Goal: Task Accomplishment & Management: Use online tool/utility

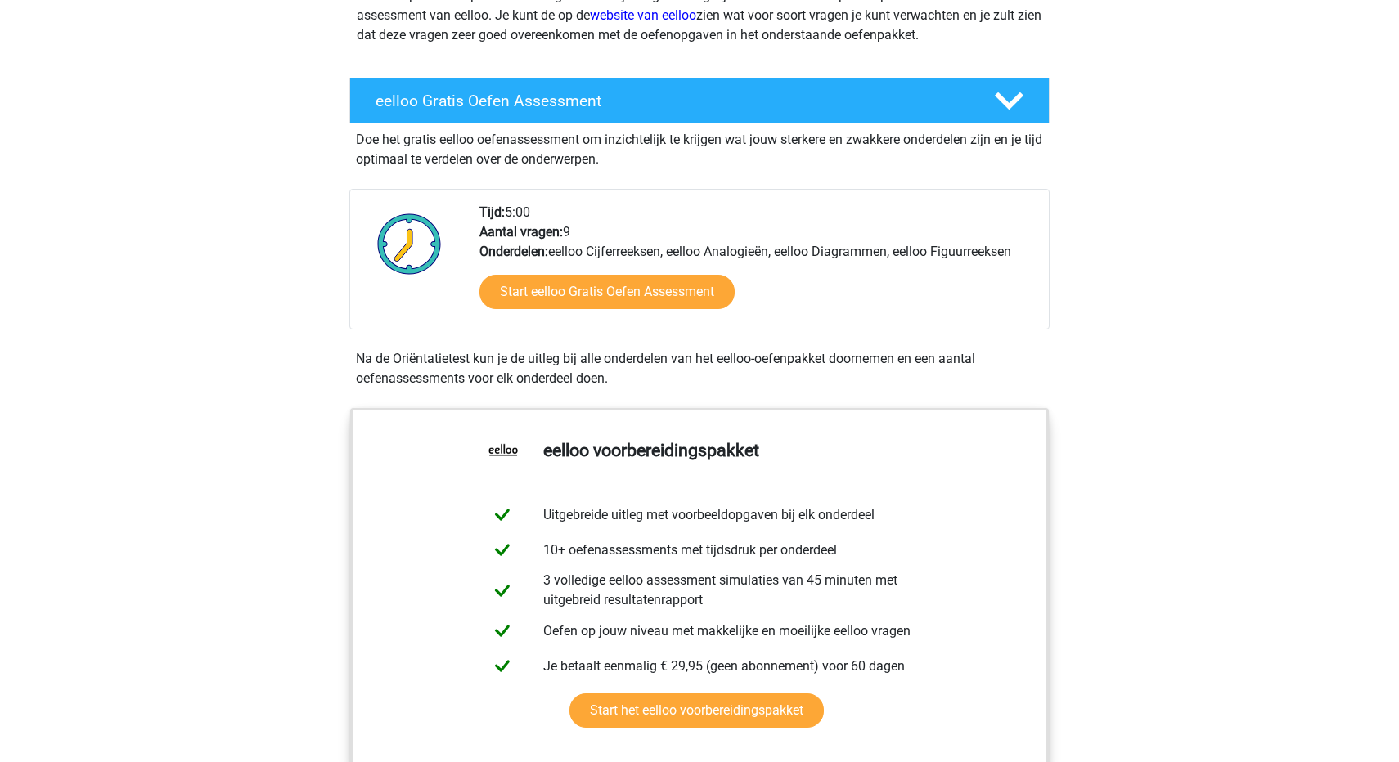
scroll to position [240, 0]
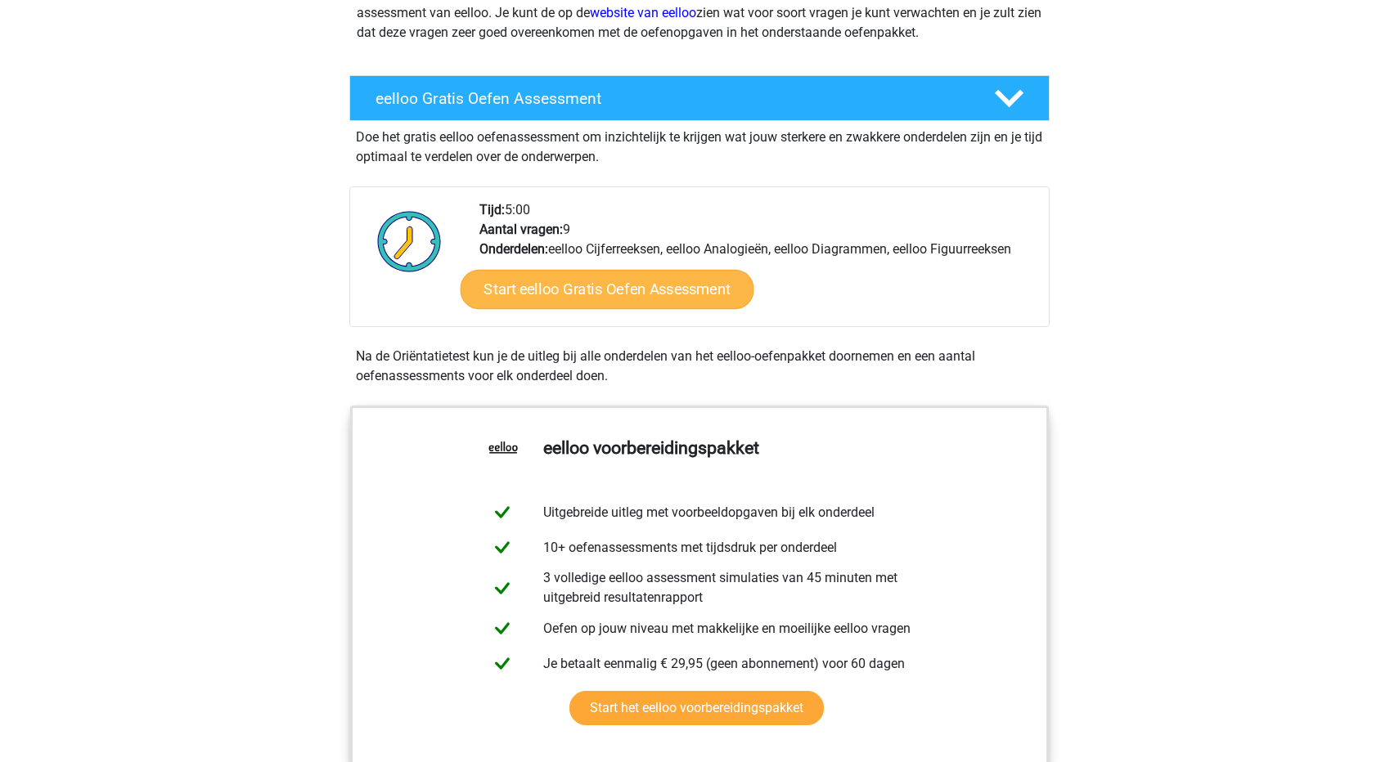
click at [681, 296] on link "Start eelloo Gratis Oefen Assessment" at bounding box center [608, 289] width 294 height 39
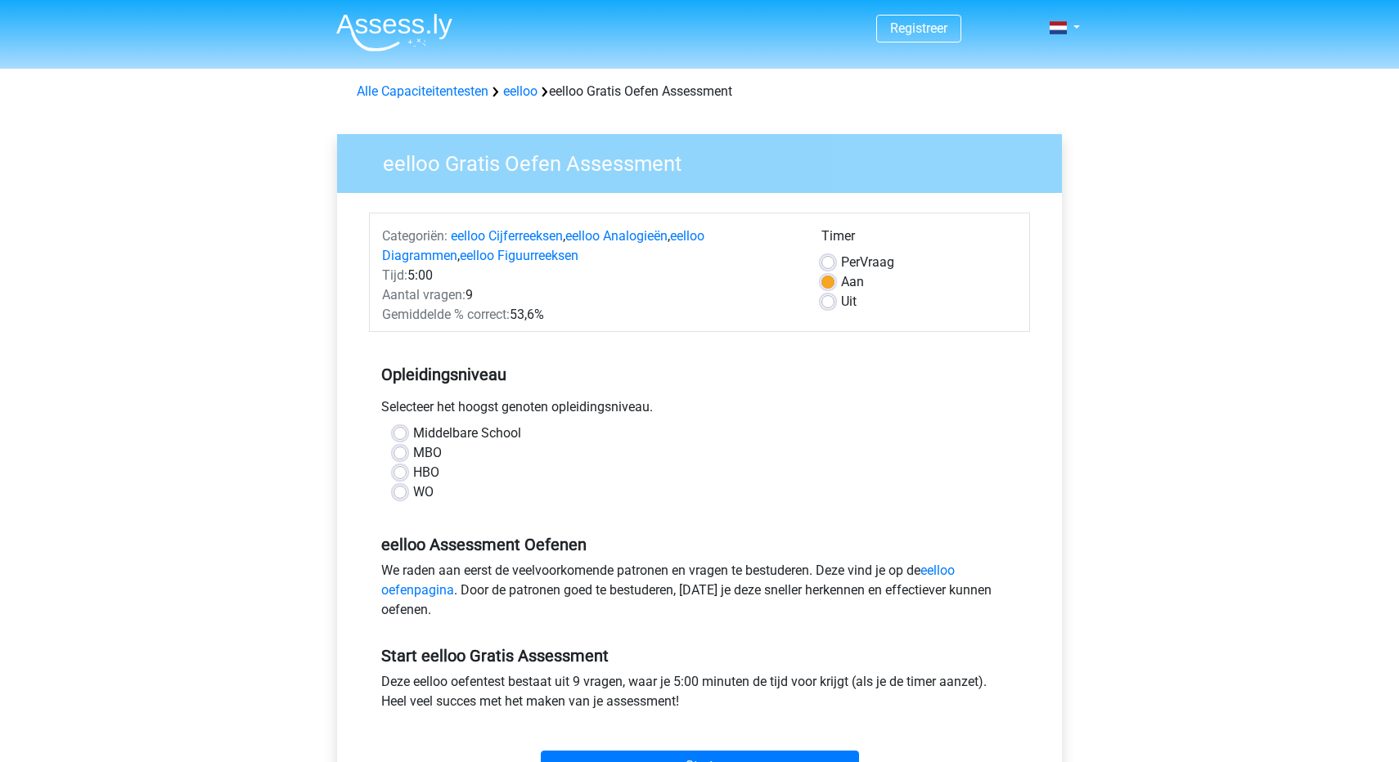
click at [413, 474] on label "HBO" at bounding box center [426, 473] width 26 height 20
click at [398, 474] on input "HBO" at bounding box center [399, 471] width 13 height 16
radio input "true"
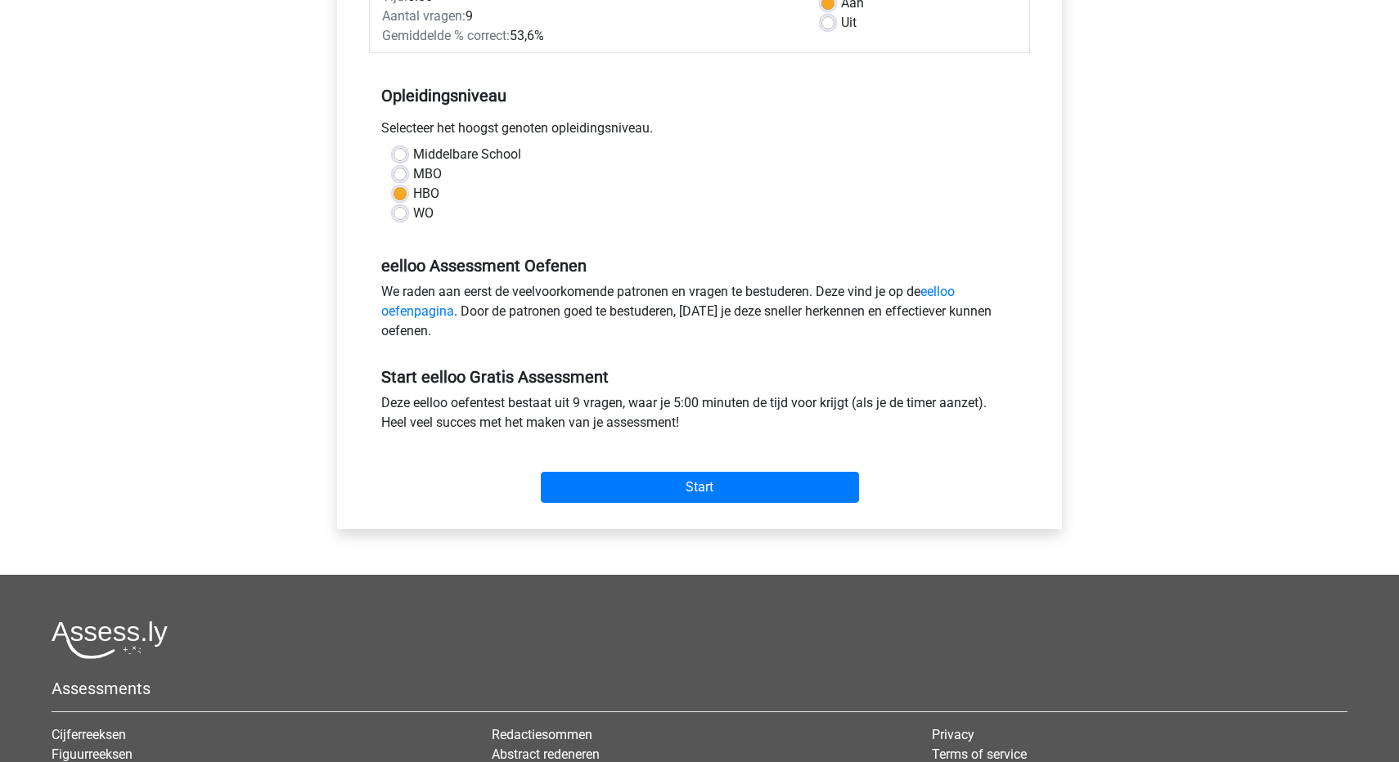
scroll to position [285, 0]
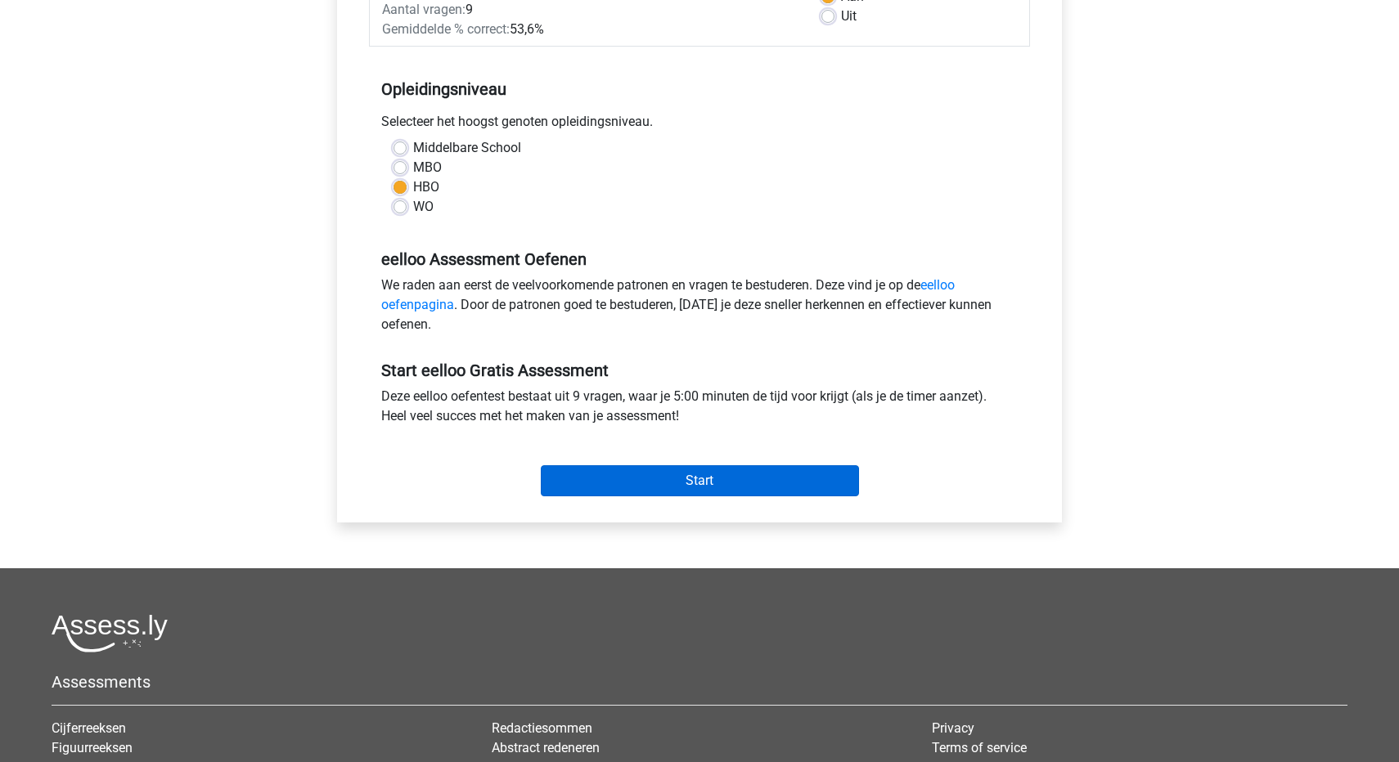
click at [703, 479] on input "Start" at bounding box center [700, 480] width 318 height 31
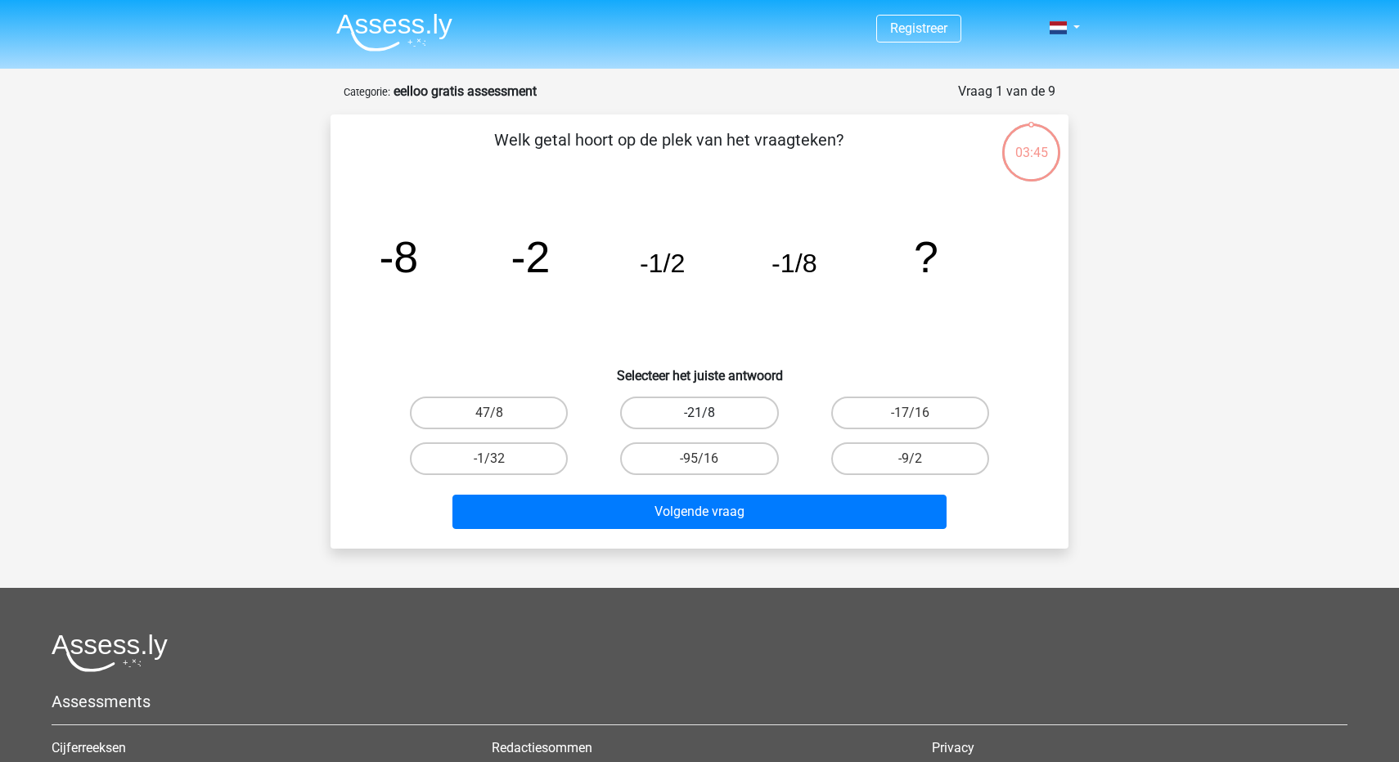
click at [724, 420] on label "-21/8" at bounding box center [699, 413] width 158 height 33
click at [710, 420] on input "-21/8" at bounding box center [704, 418] width 11 height 11
radio input "true"
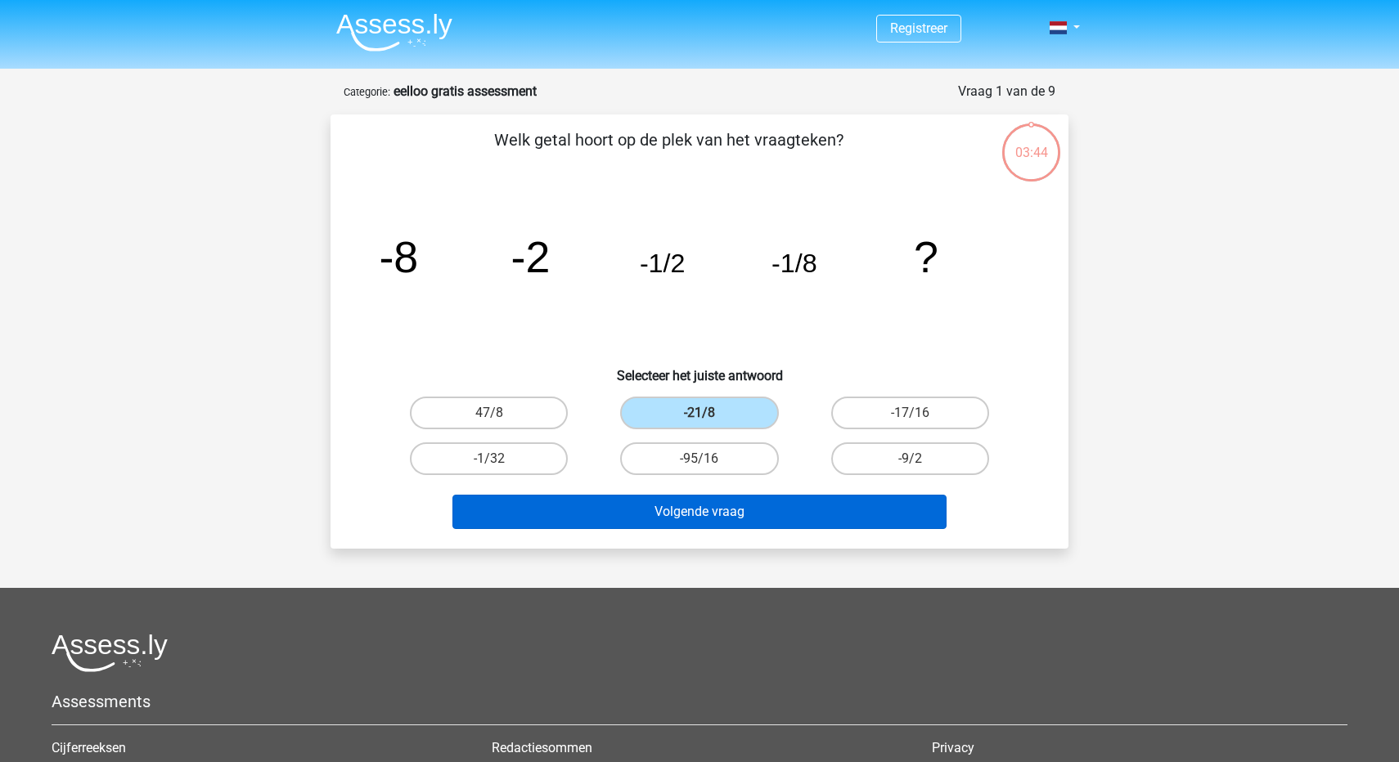
click at [787, 510] on button "Volgende vraag" at bounding box center [699, 512] width 495 height 34
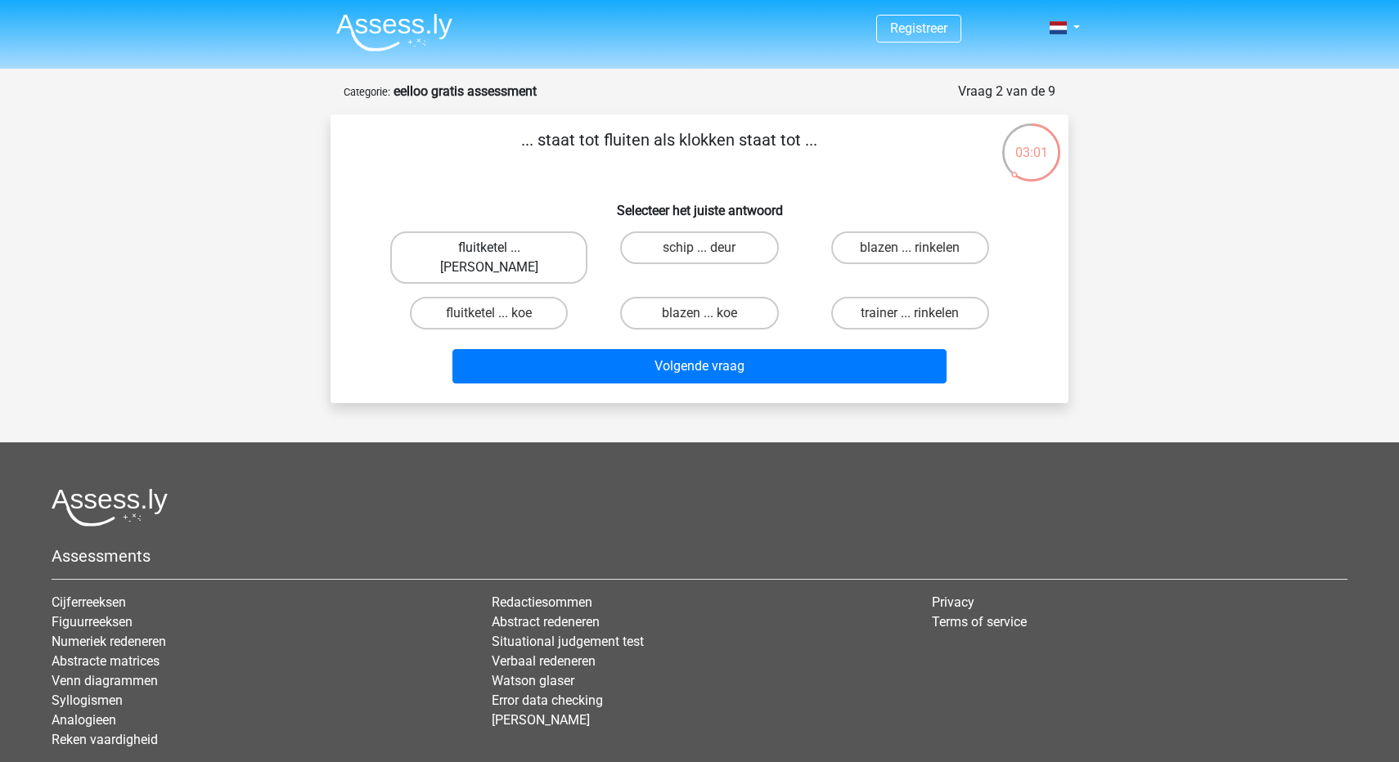
click at [503, 253] on label "fluitketel ... luiden" at bounding box center [488, 257] width 197 height 52
click at [500, 253] on input "fluitketel ... luiden" at bounding box center [494, 253] width 11 height 11
radio input "true"
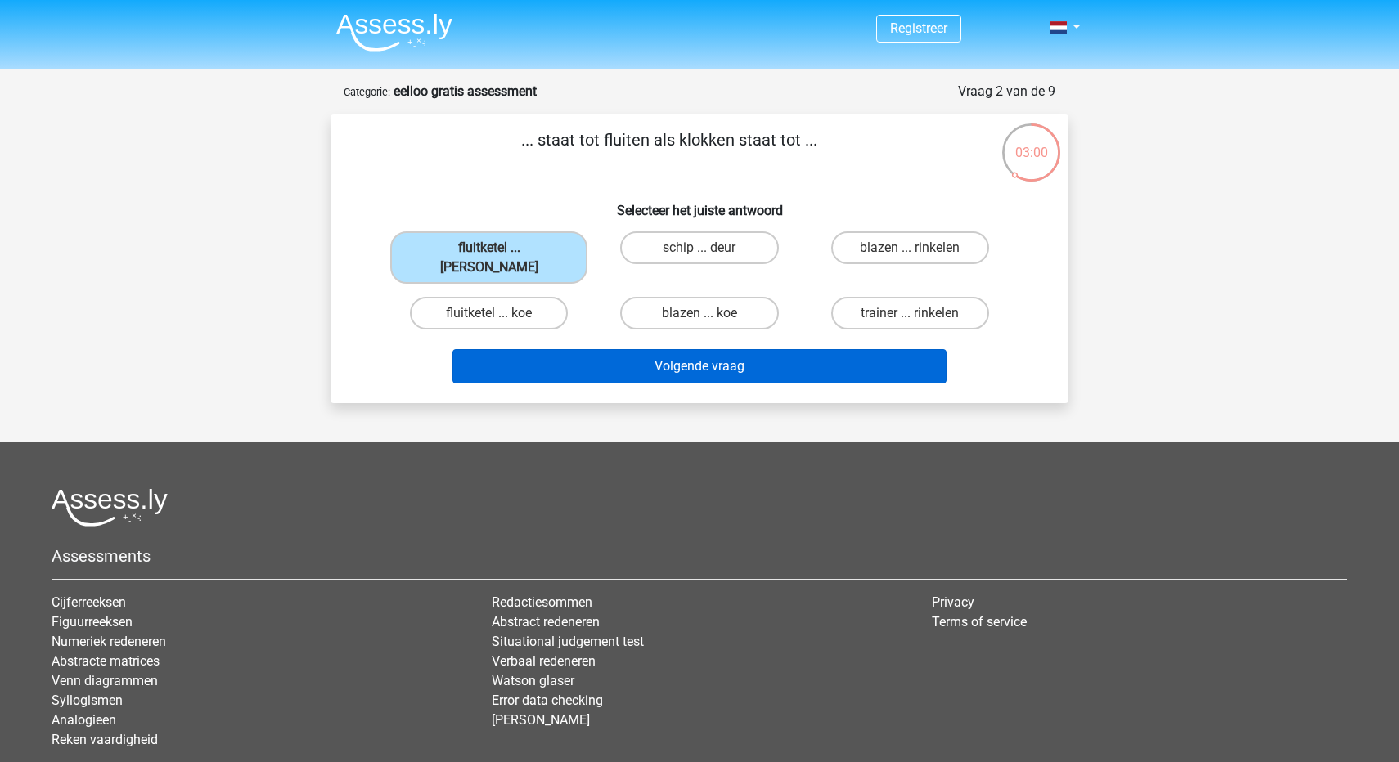
click at [566, 349] on button "Volgende vraag" at bounding box center [699, 366] width 495 height 34
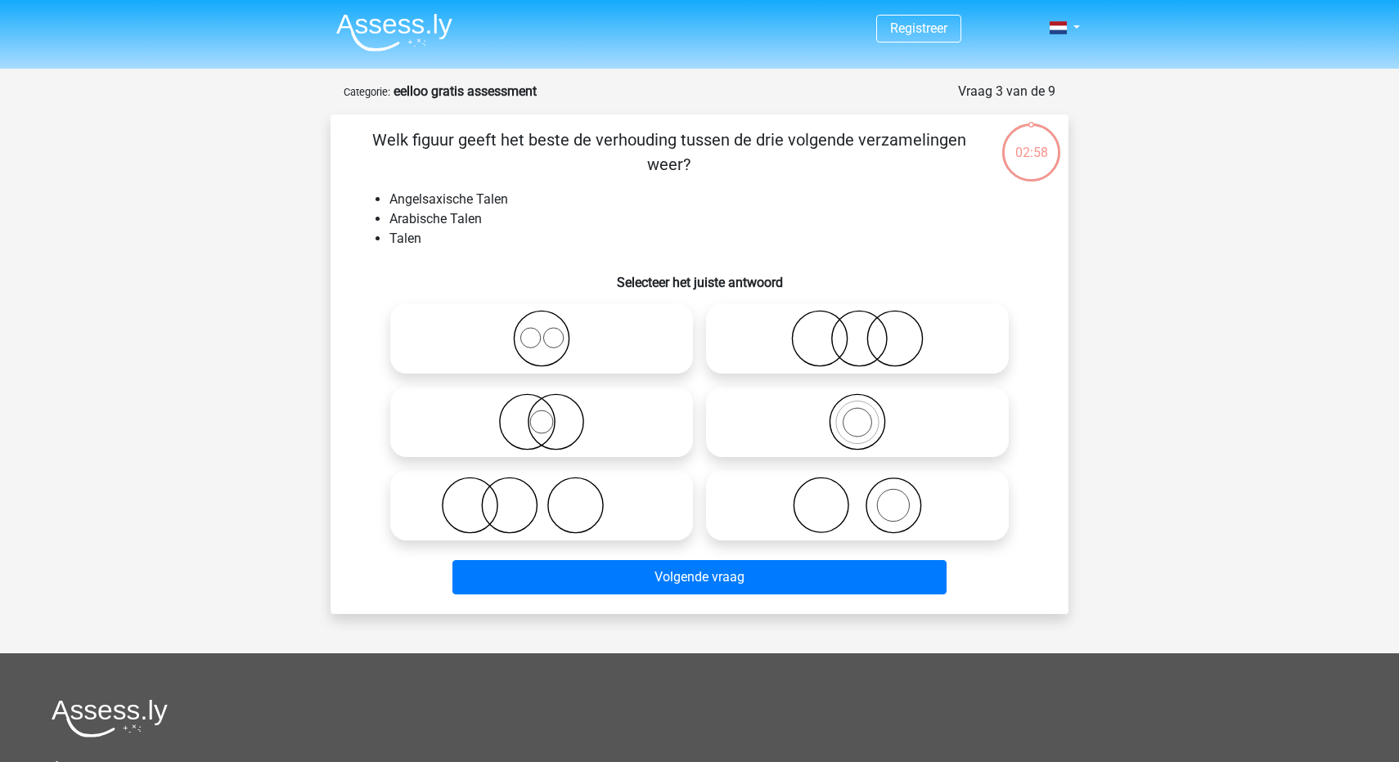
scroll to position [82, 0]
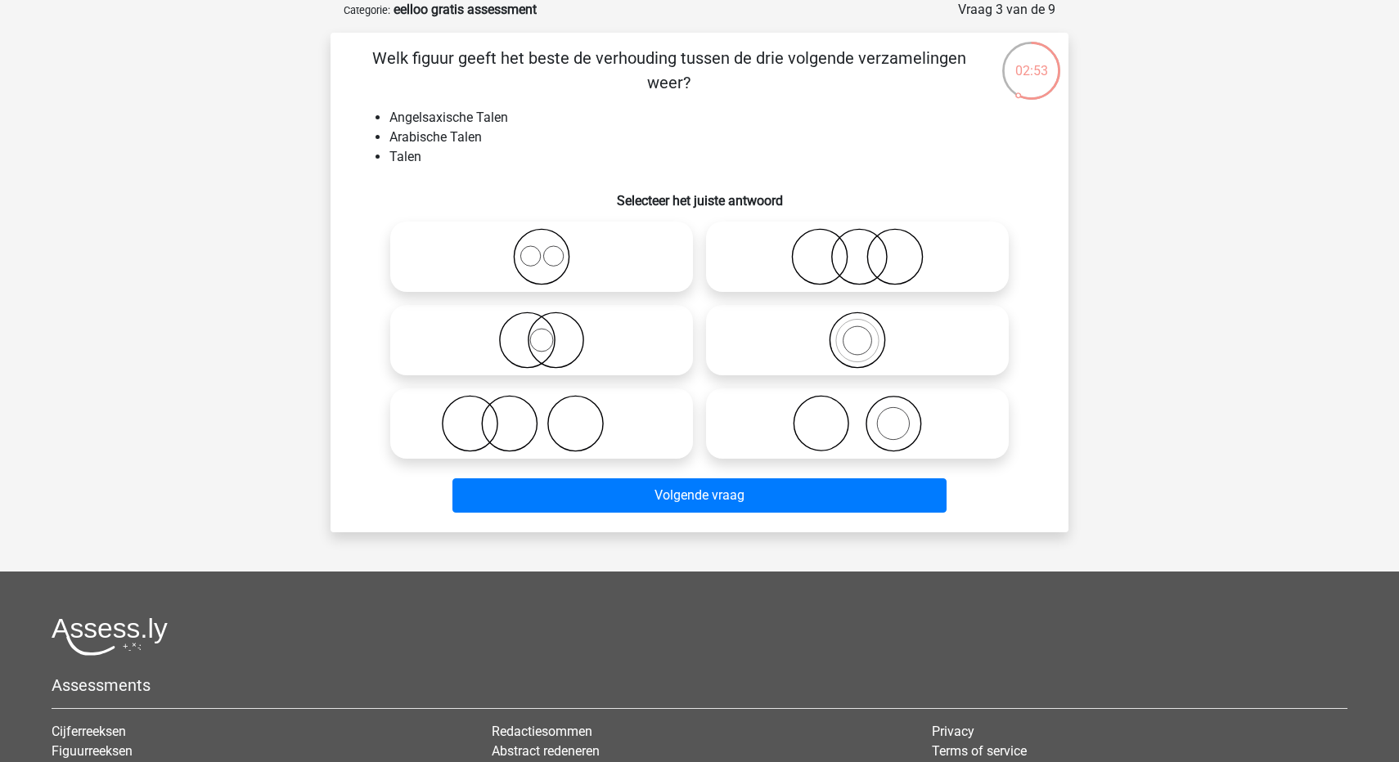
click at [549, 266] on icon at bounding box center [542, 256] width 290 height 57
click at [549, 249] on input "radio" at bounding box center [547, 243] width 11 height 11
radio input "true"
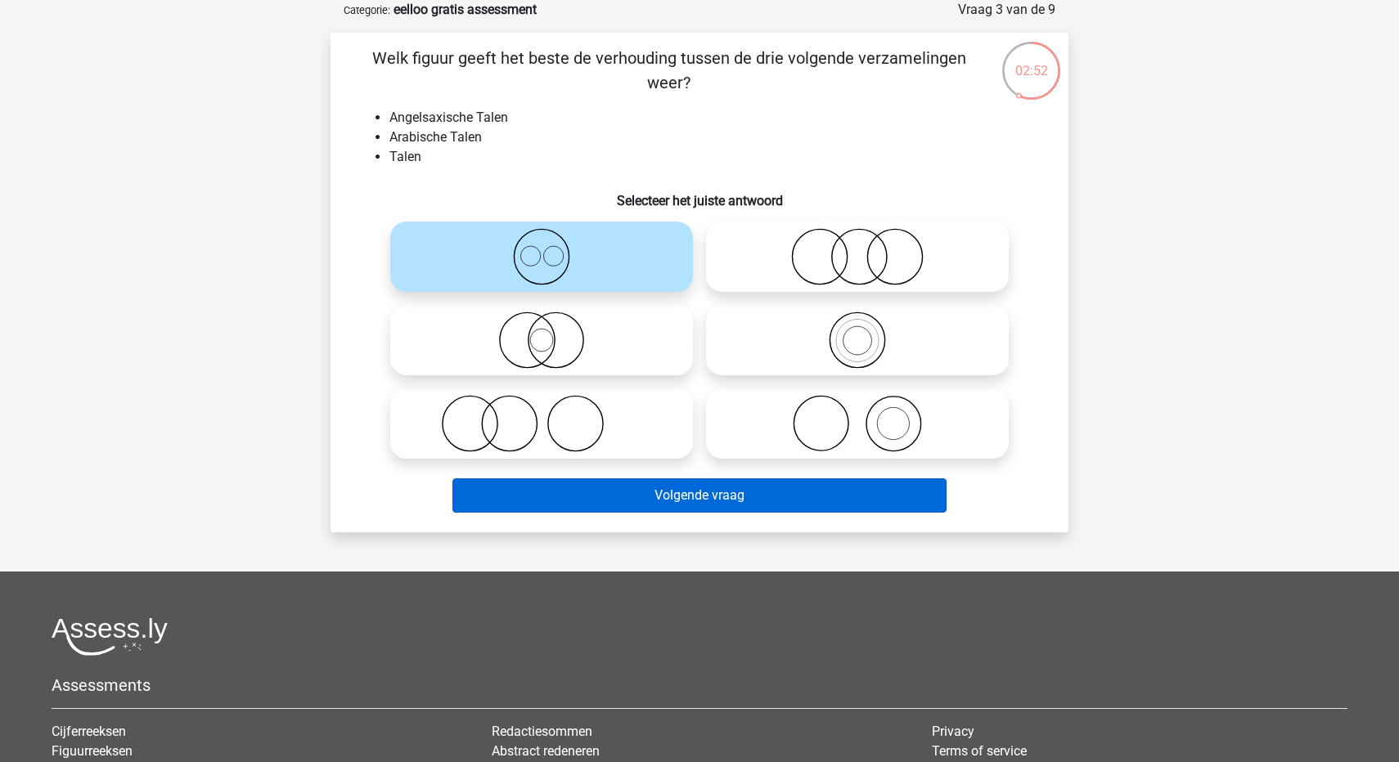
click at [643, 497] on button "Volgende vraag" at bounding box center [699, 496] width 495 height 34
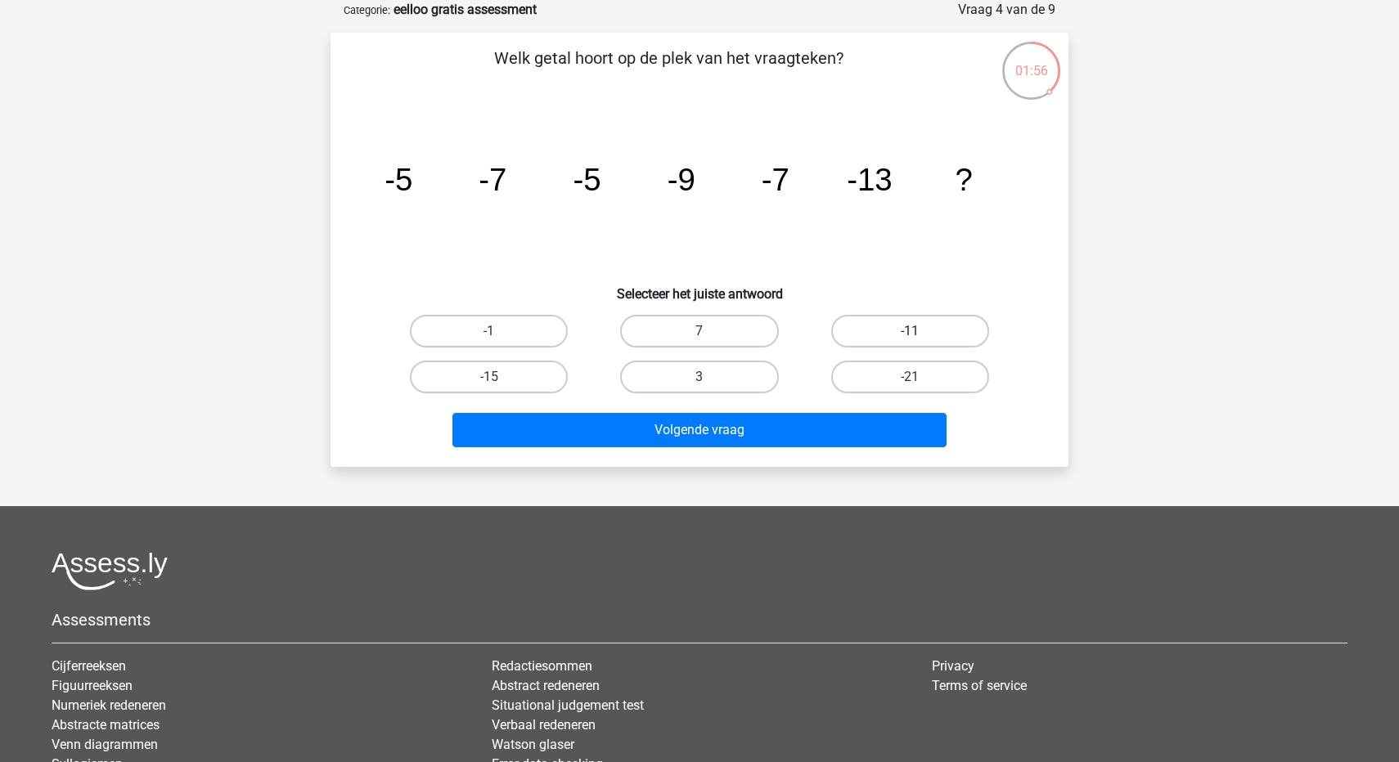
click at [942, 338] on label "-11" at bounding box center [910, 331] width 158 height 33
click at [920, 338] on input "-11" at bounding box center [915, 336] width 11 height 11
radio input "true"
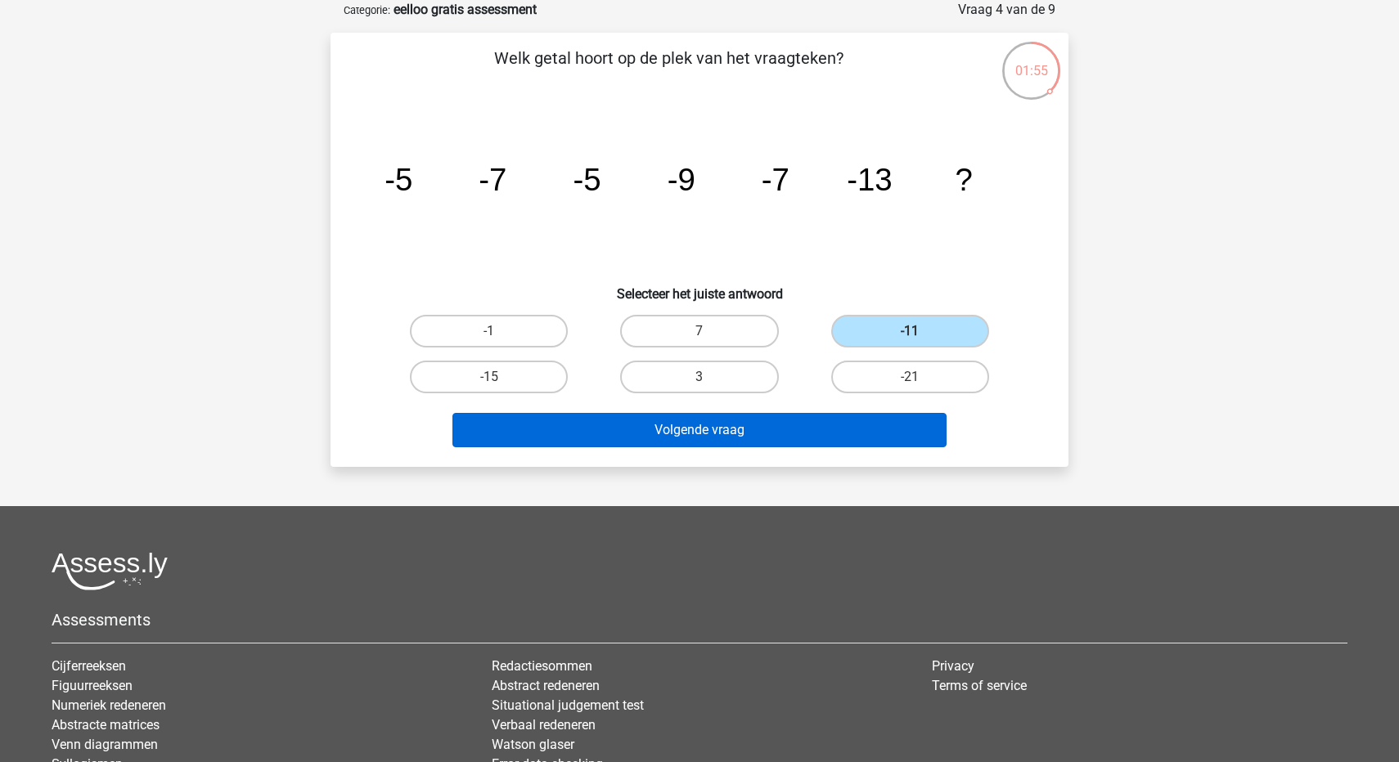
click at [835, 439] on button "Volgende vraag" at bounding box center [699, 430] width 495 height 34
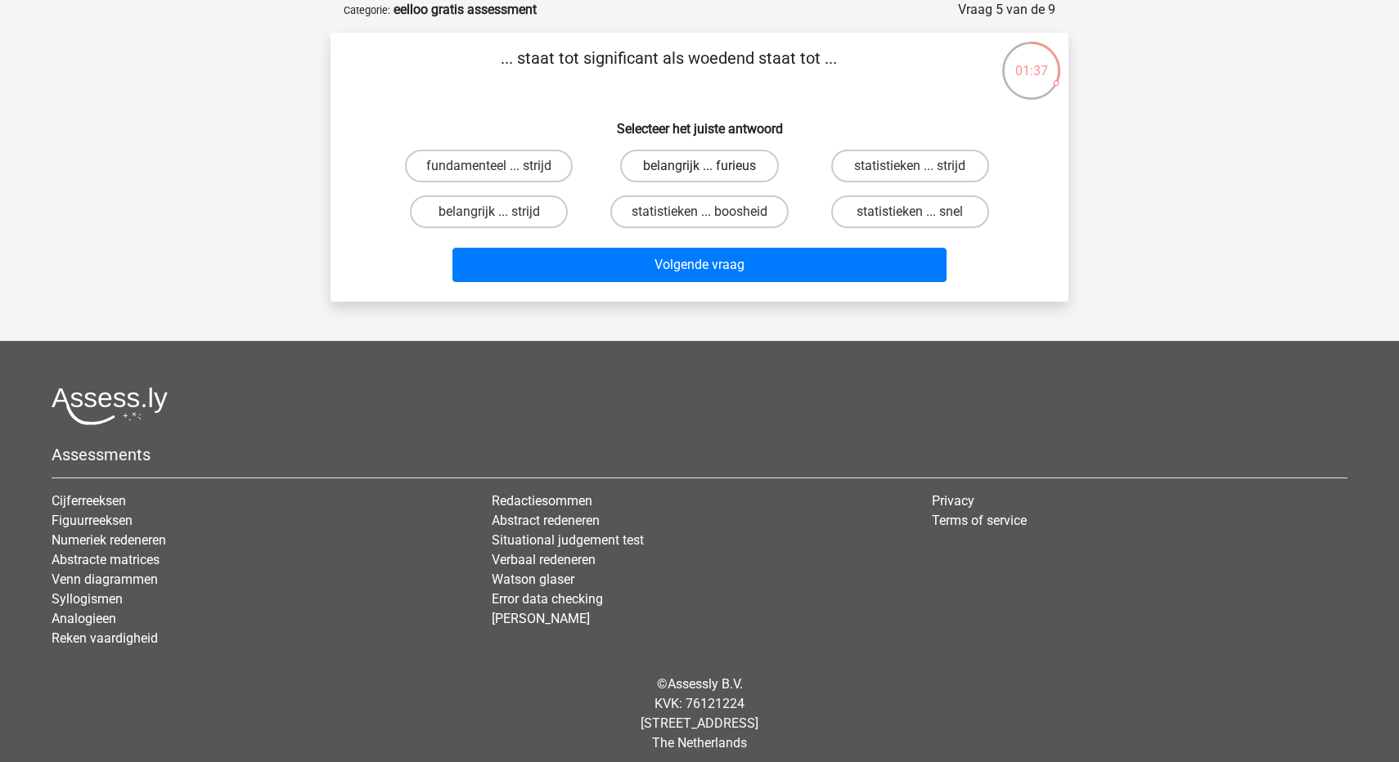
click at [660, 166] on label "belangrijk ... furieus" at bounding box center [699, 166] width 158 height 33
click at [699, 166] on input "belangrijk ... furieus" at bounding box center [704, 171] width 11 height 11
radio input "true"
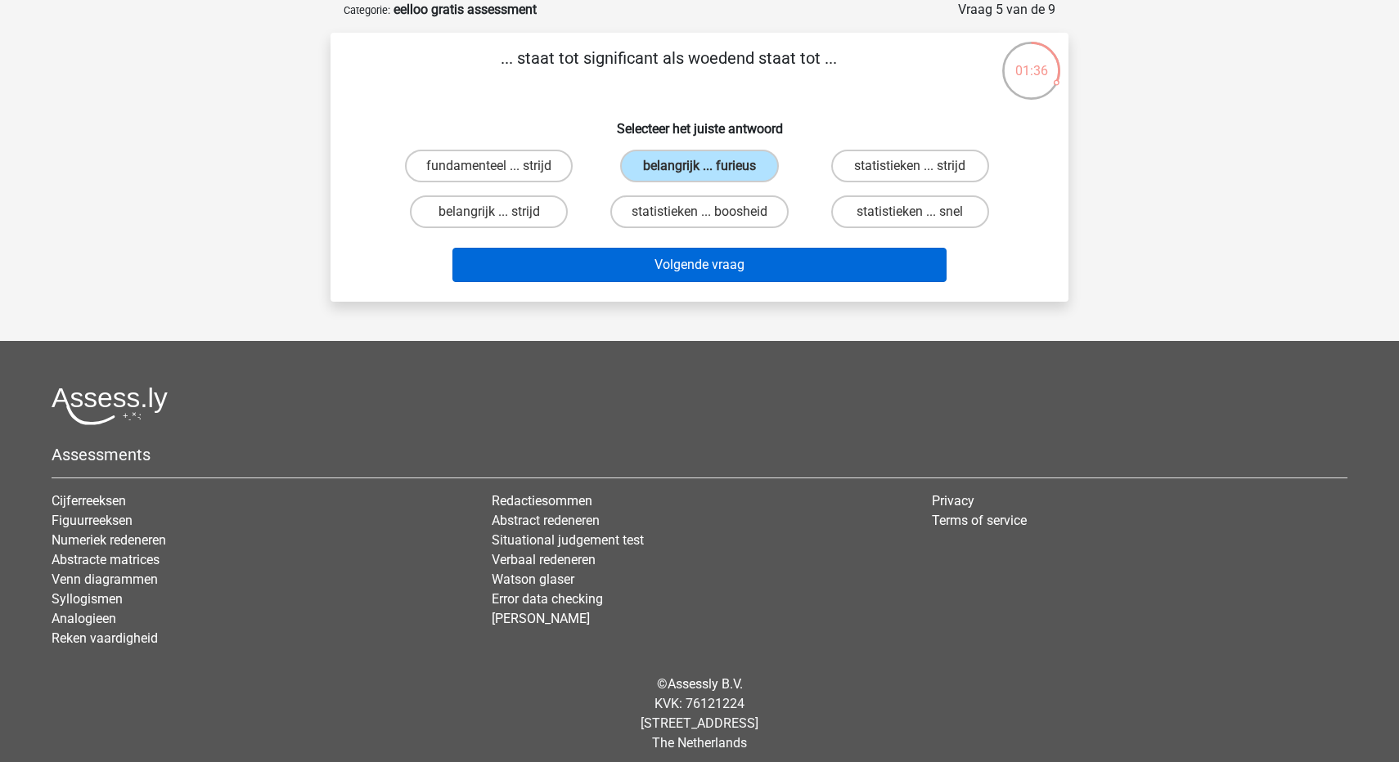
click at [656, 273] on button "Volgende vraag" at bounding box center [699, 265] width 495 height 34
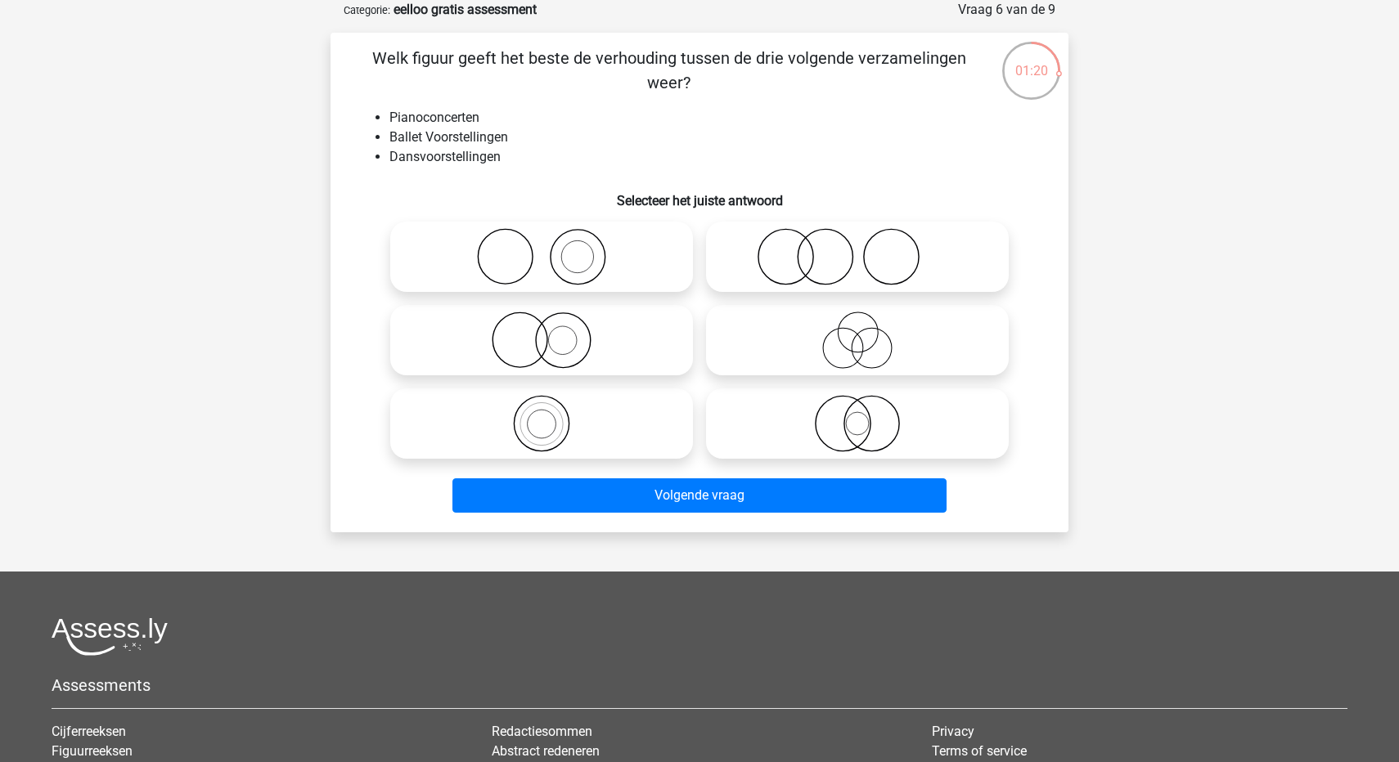
click at [828, 265] on icon at bounding box center [857, 256] width 290 height 57
click at [857, 249] on input "radio" at bounding box center [862, 243] width 11 height 11
radio input "true"
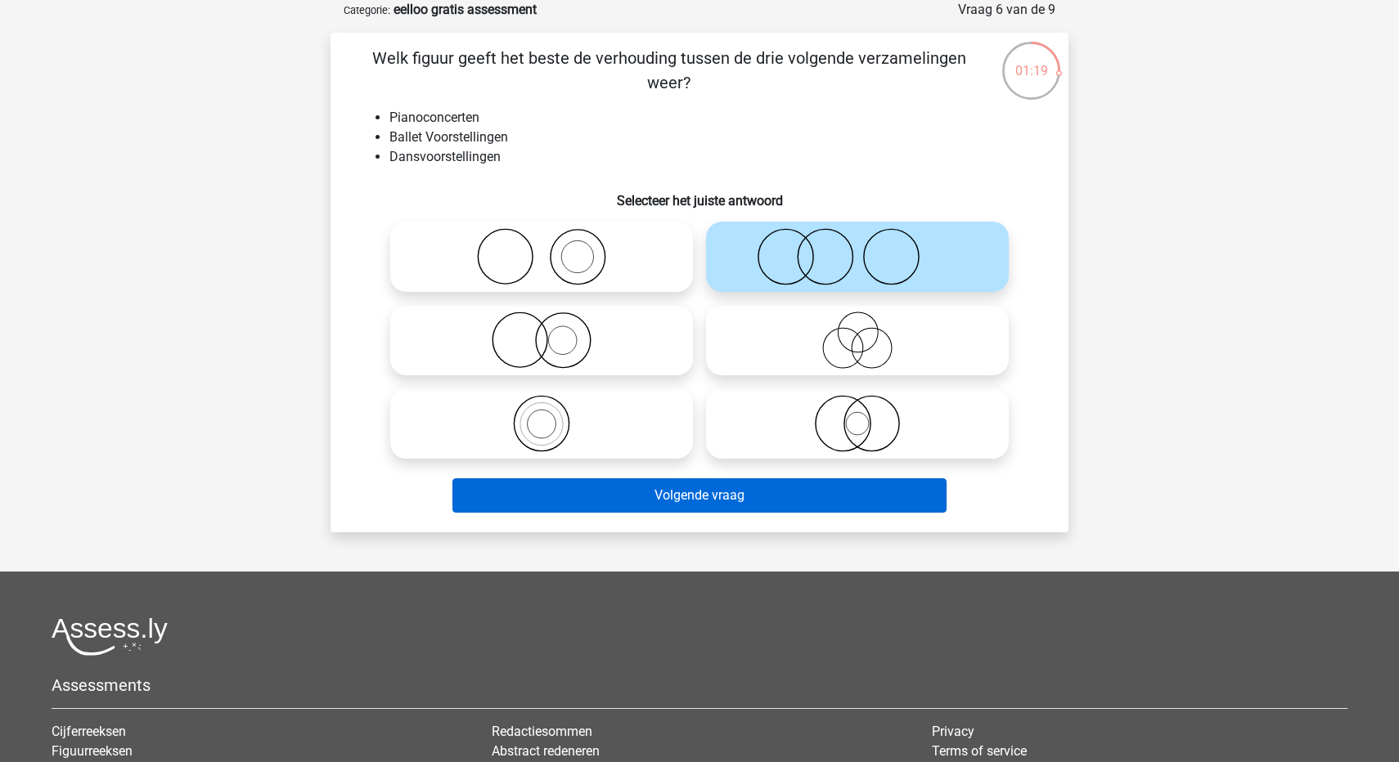
click at [769, 497] on button "Volgende vraag" at bounding box center [699, 496] width 495 height 34
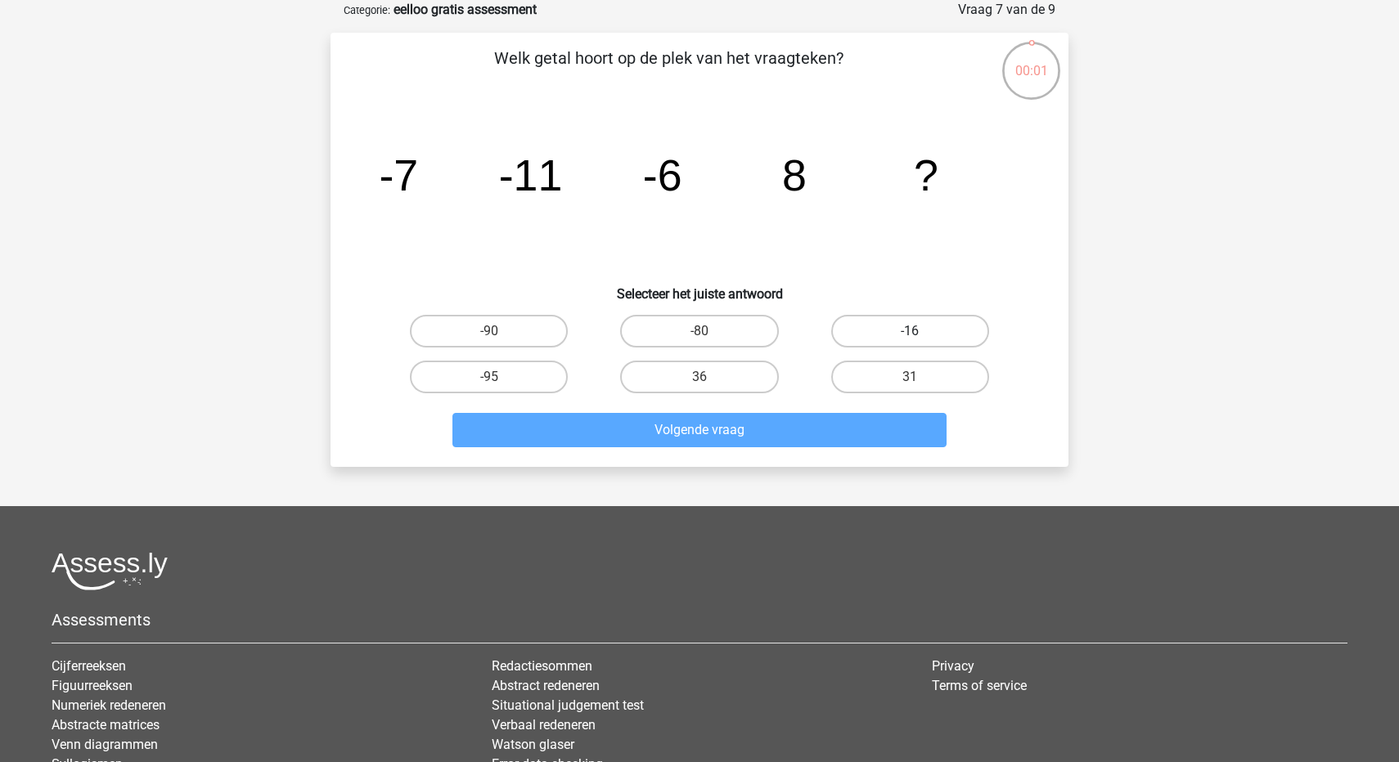
click at [886, 326] on label "-16" at bounding box center [910, 331] width 158 height 33
click at [910, 331] on input "-16" at bounding box center [915, 336] width 11 height 11
radio input "true"
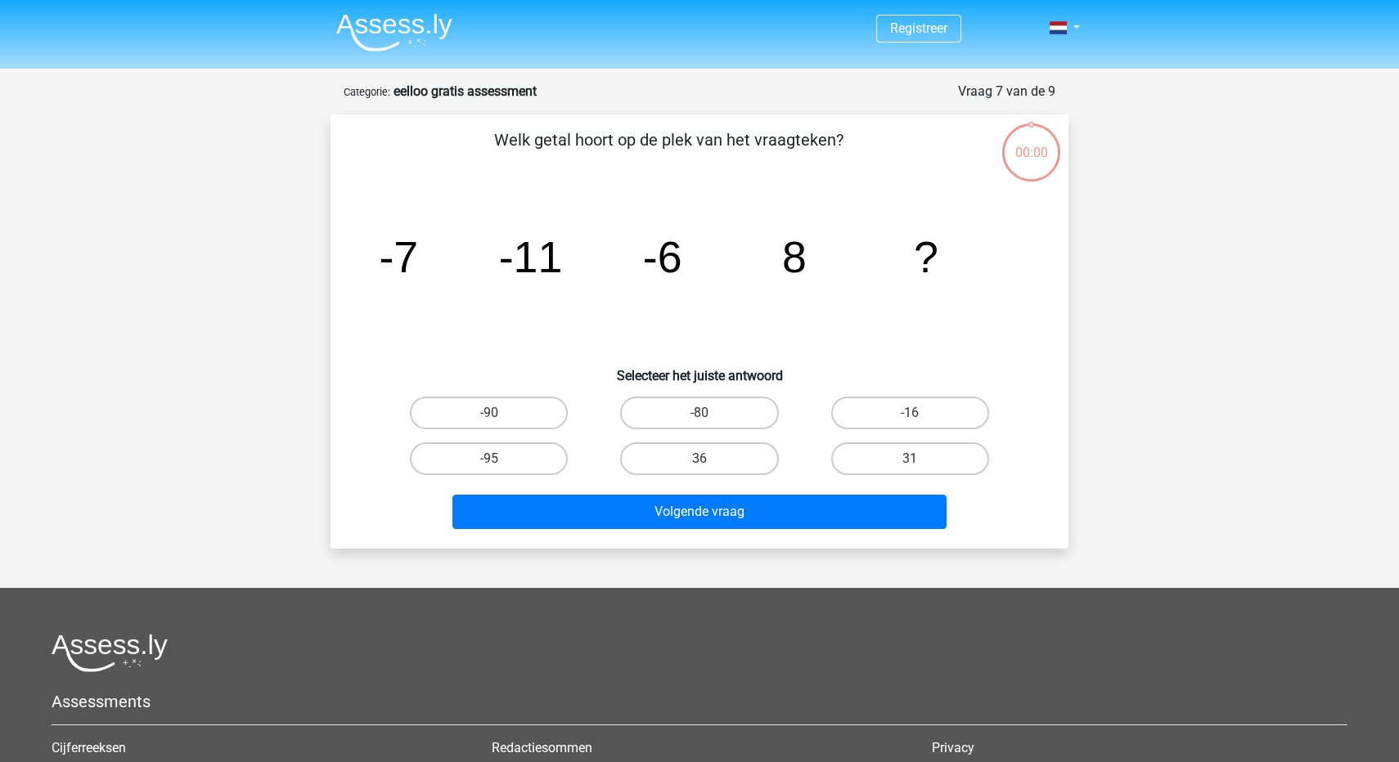
scroll to position [82, 0]
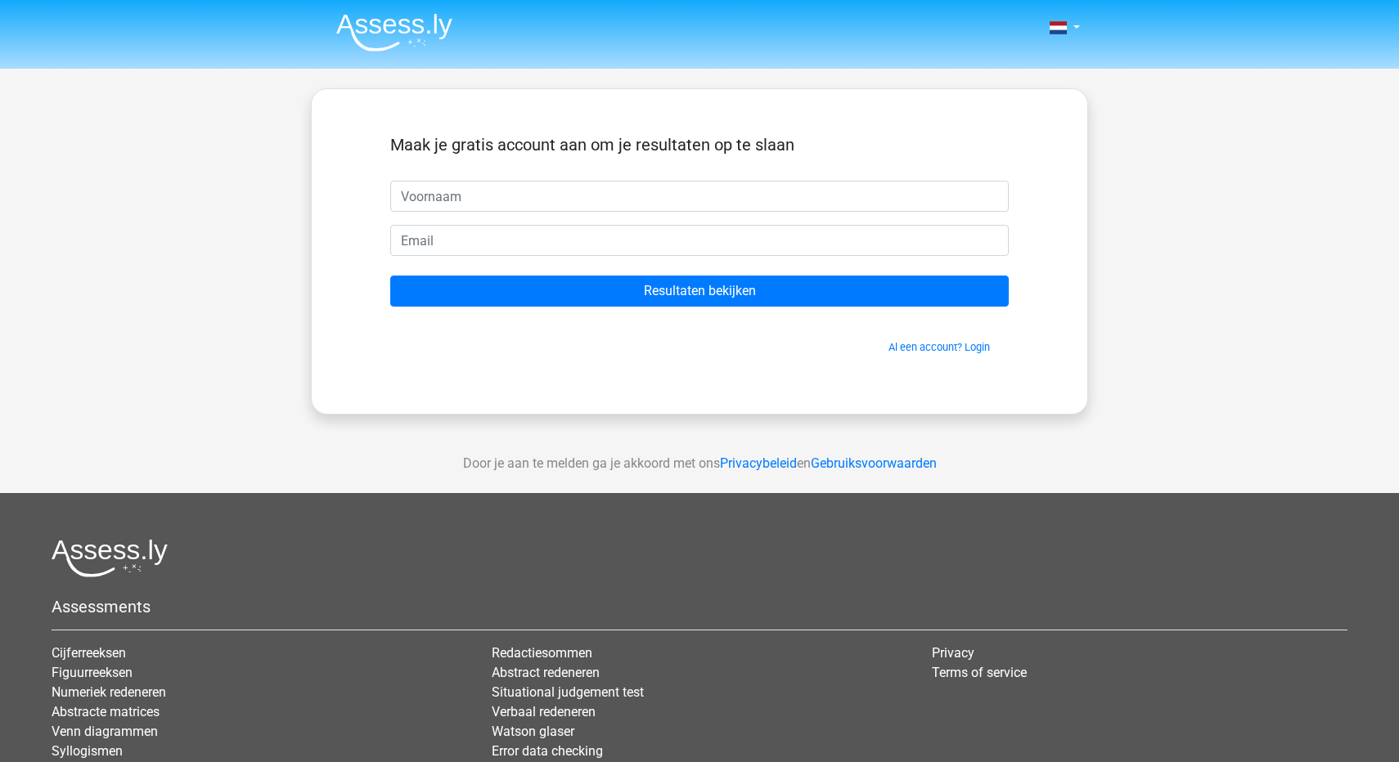
scroll to position [82, 0]
